Goal: Task Accomplishment & Management: Manage account settings

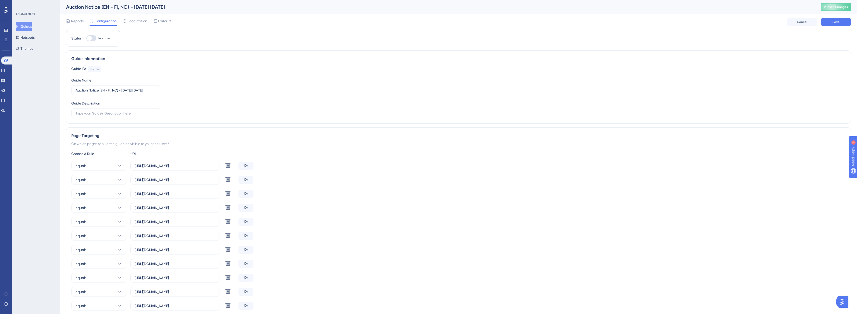
click at [32, 27] on button "Guides" at bounding box center [24, 26] width 16 height 9
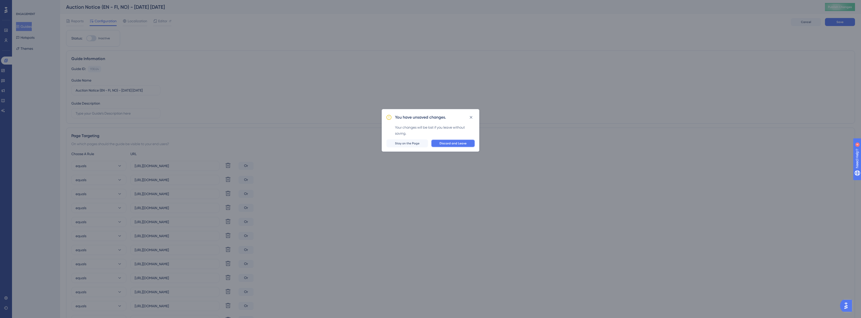
click at [430, 144] on span "Discard and Leave" at bounding box center [453, 143] width 27 height 4
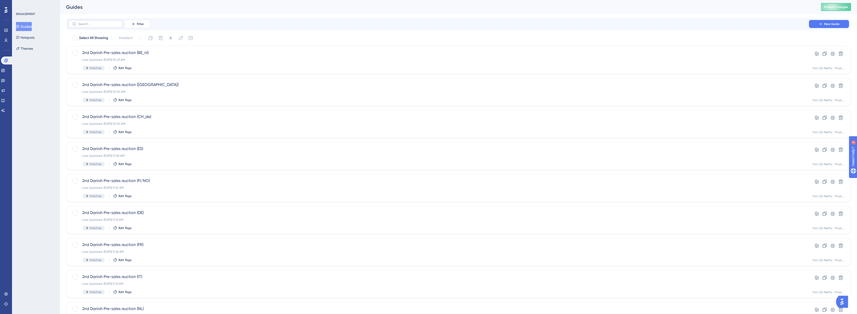
click at [76, 24] on label at bounding box center [95, 24] width 55 height 8
click at [78, 24] on input "text" at bounding box center [98, 24] width 41 height 4
type input "auction over"
drag, startPoint x: 210, startPoint y: 180, endPoint x: 48, endPoint y: 150, distance: 164.9
click at [48, 150] on div "ENGAGEMENT Guides Hotspots Themes" at bounding box center [36, 157] width 48 height 314
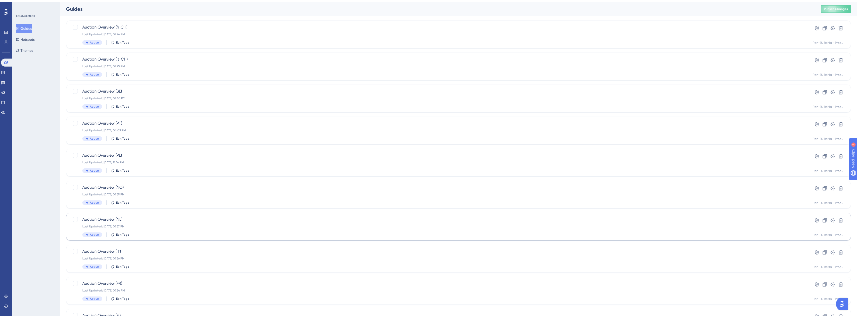
scroll to position [70, 0]
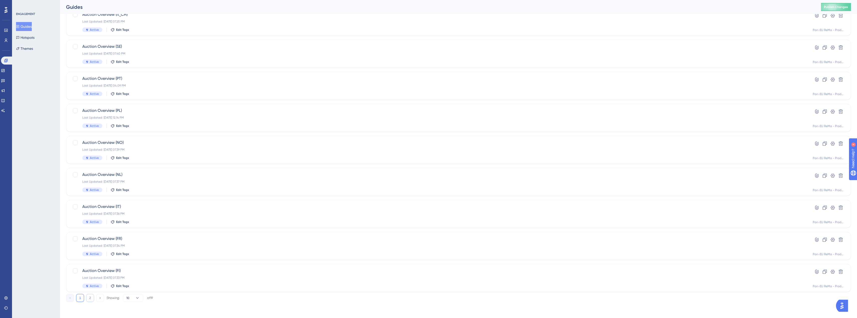
click at [89, 226] on button "2" at bounding box center [90, 298] width 8 height 8
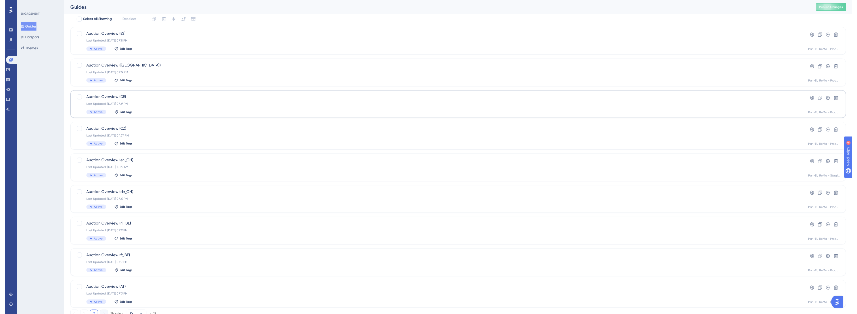
scroll to position [0, 0]
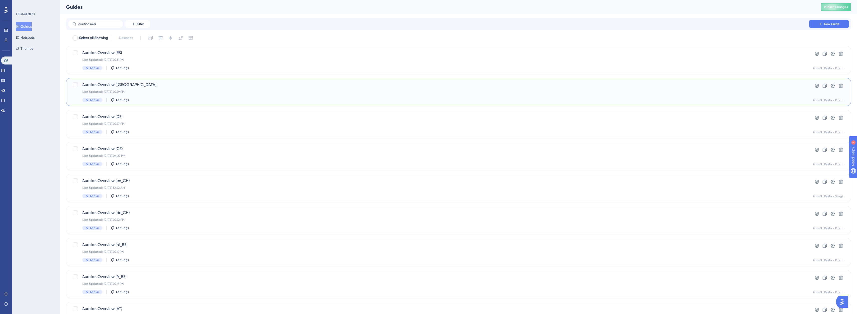
click at [140, 96] on div "Auction Overview ([GEOGRAPHIC_DATA]) Last Updated: [DATE] 07.29 PM Active Edit …" at bounding box center [438, 92] width 713 height 21
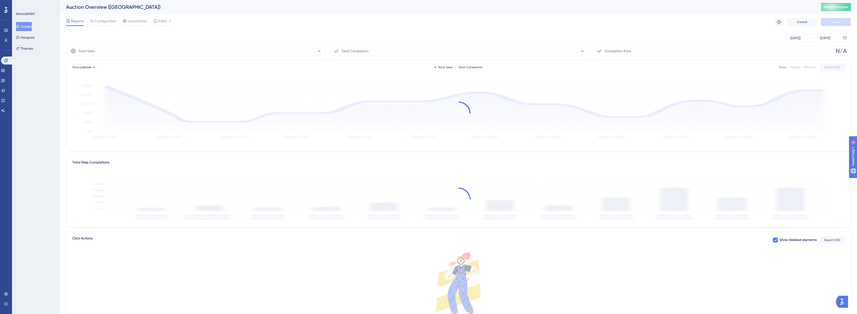
click at [167, 26] on div "Reports Configuration Localization Editor Troubleshoot Cancel Save" at bounding box center [458, 22] width 785 height 16
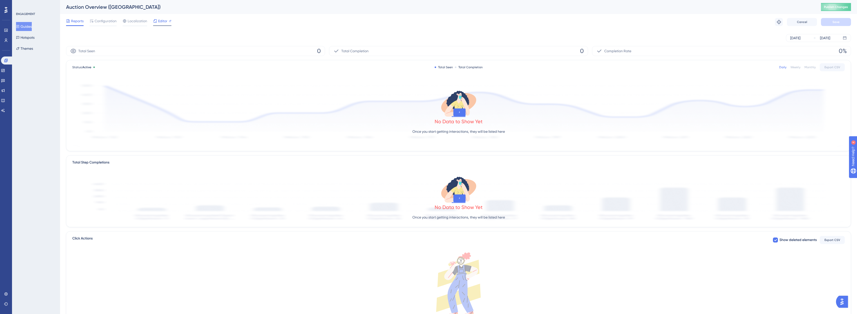
click at [167, 25] on div "Editor" at bounding box center [162, 22] width 18 height 8
click at [24, 28] on button "Guides" at bounding box center [24, 26] width 16 height 9
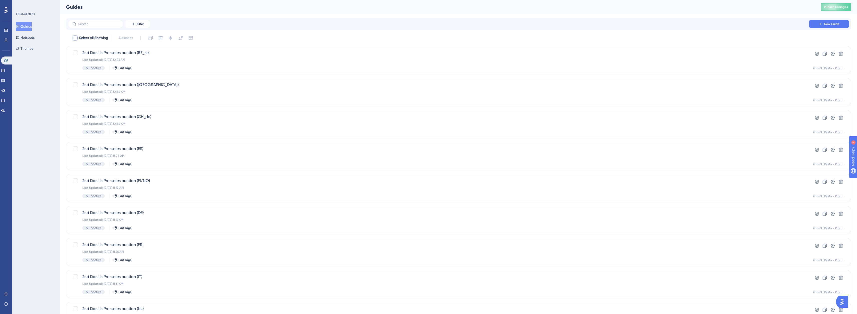
click at [104, 35] on span "Select All Showing" at bounding box center [93, 38] width 29 height 6
checkbox input "true"
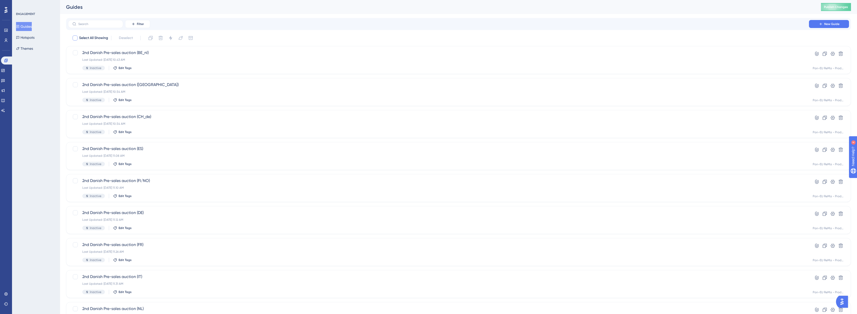
checkbox input "true"
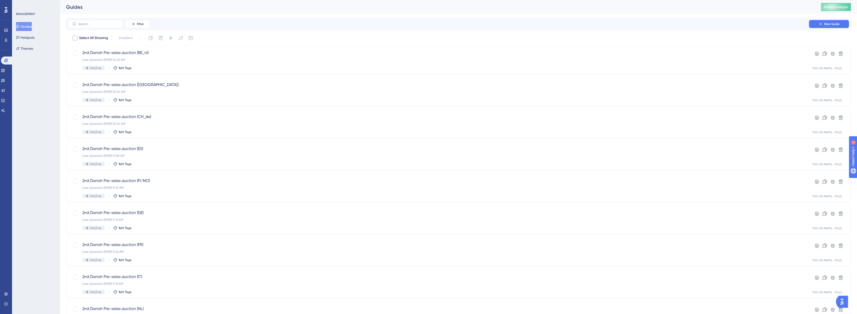
checkbox input "true"
click at [88, 36] on span "Select All Showing" at bounding box center [93, 38] width 29 height 6
checkbox input "false"
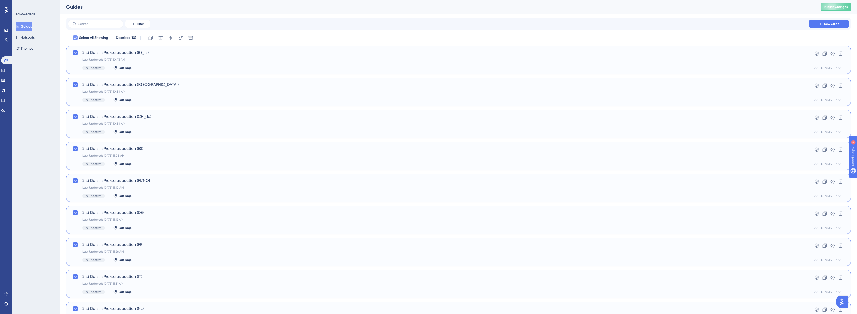
checkbox input "false"
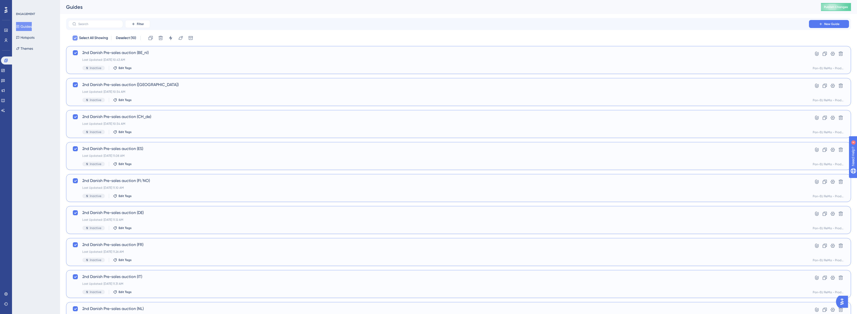
checkbox input "false"
click at [93, 28] on label at bounding box center [95, 24] width 55 height 8
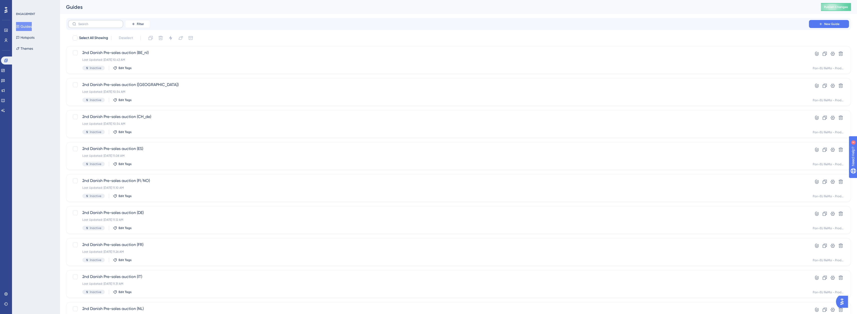
click at [93, 26] on input "text" at bounding box center [98, 24] width 41 height 4
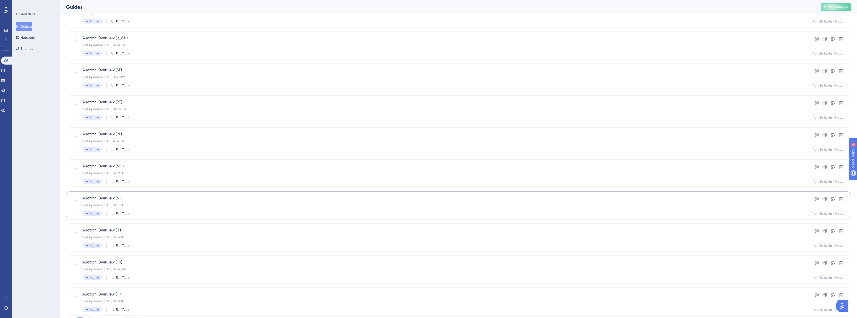
scroll to position [70, 0]
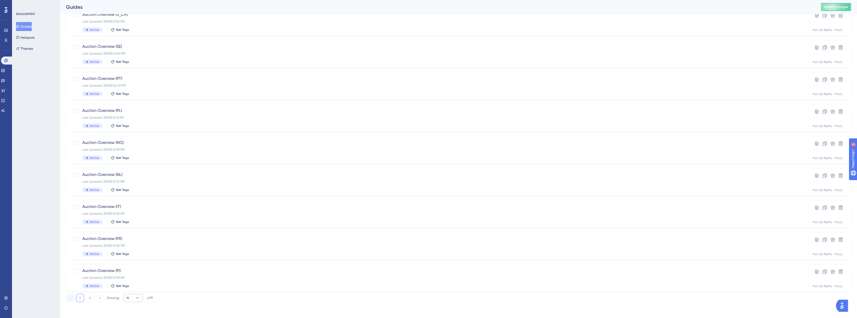
type input "auction over"
click at [131, 226] on button "10" at bounding box center [133, 298] width 20 height 8
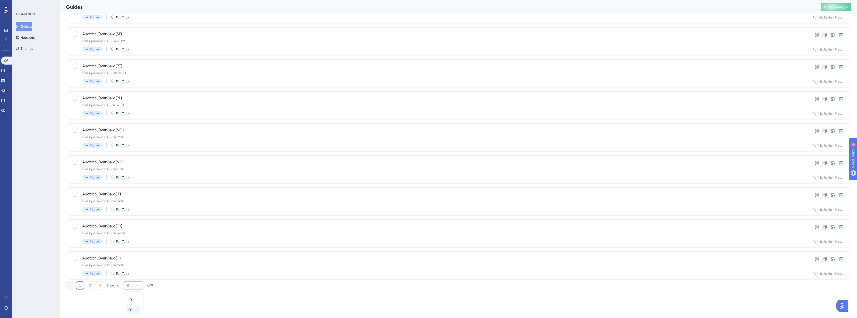
click at [132, 226] on div "20 20" at bounding box center [133, 310] width 10 height 10
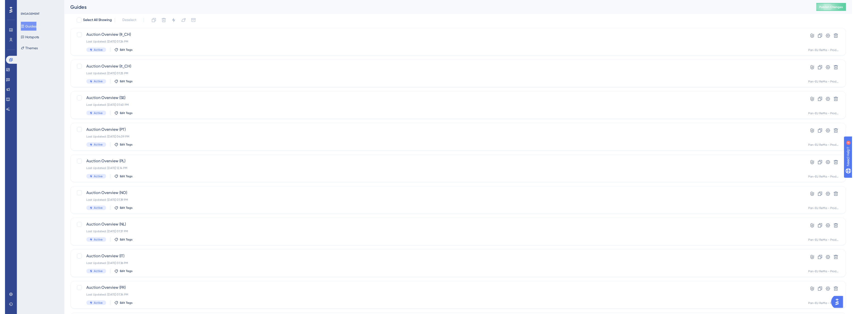
scroll to position [0, 0]
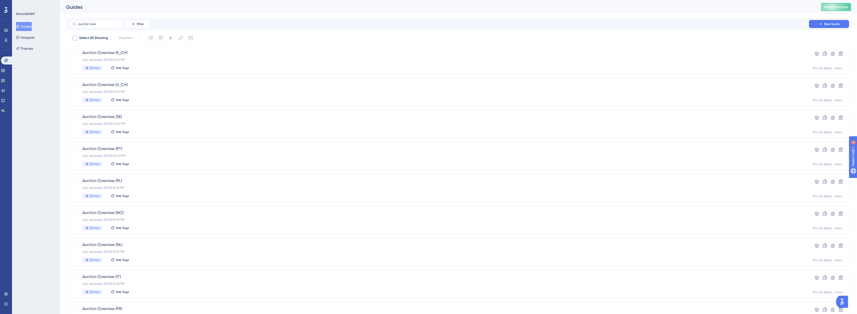
click at [85, 37] on span "Select All Showing" at bounding box center [93, 38] width 29 height 6
checkbox input "true"
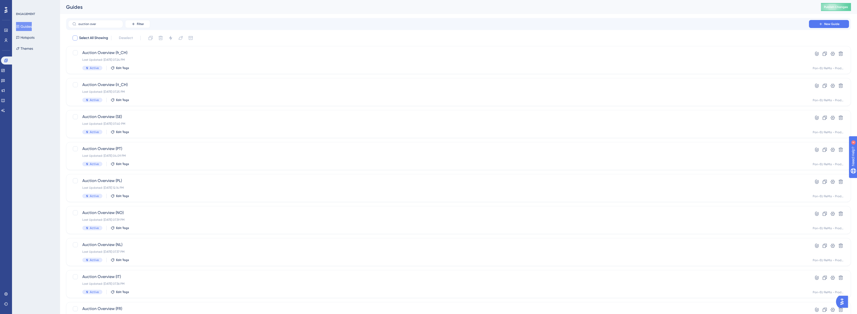
checkbox input "true"
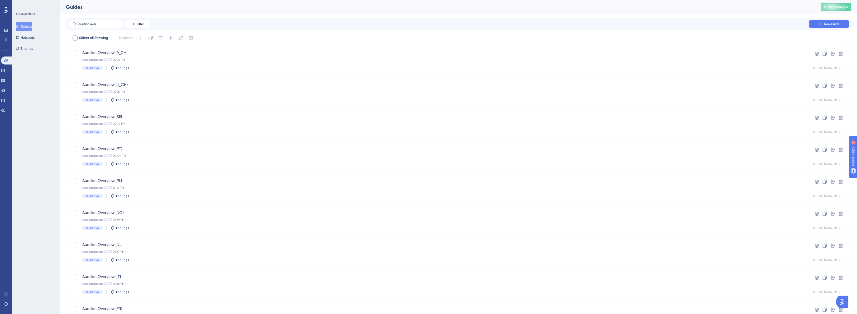
checkbox input "true"
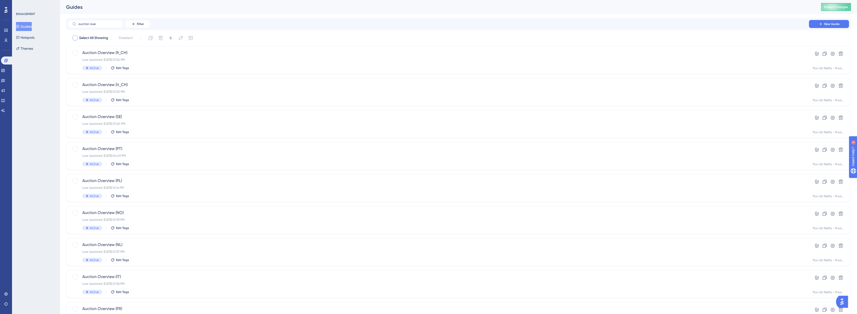
checkbox input "true"
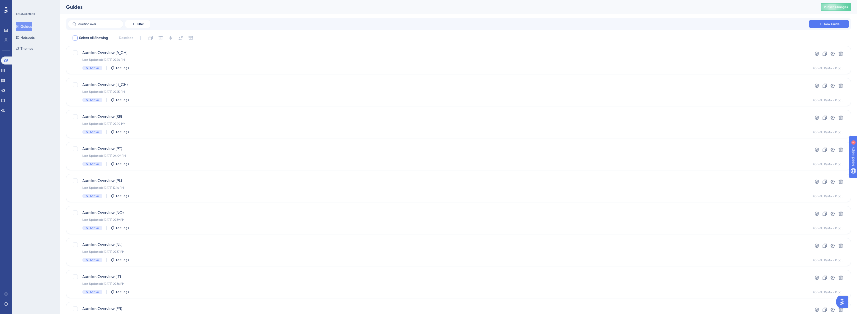
checkbox input "true"
click at [172, 41] on button at bounding box center [171, 38] width 8 height 8
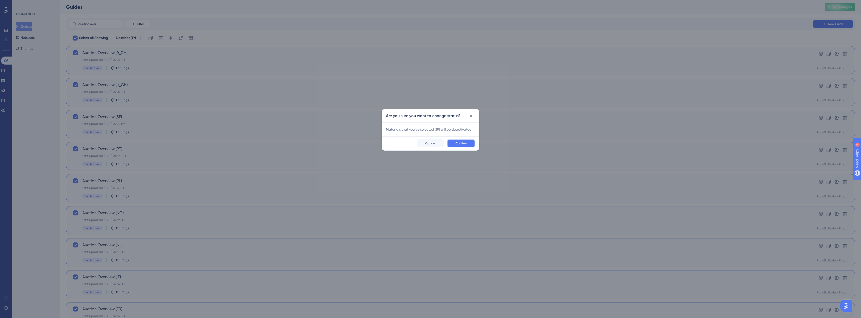
click at [430, 140] on button "Confirm" at bounding box center [461, 143] width 28 height 8
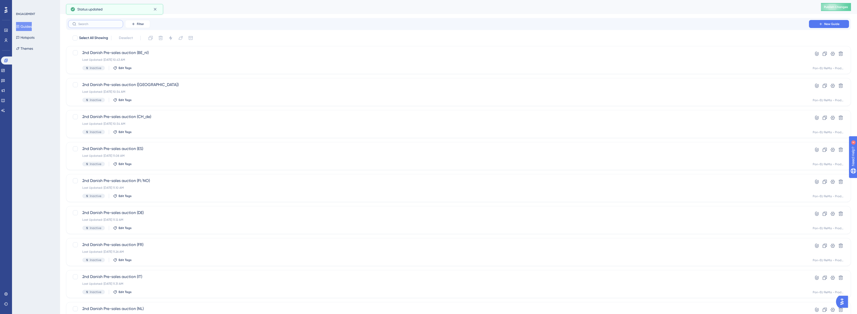
click at [114, 25] on input "text" at bounding box center [98, 24] width 41 height 4
type input "auction over"
click at [430, 7] on span "Publish Changes" at bounding box center [836, 7] width 24 height 4
